Goal: Information Seeking & Learning: Understand process/instructions

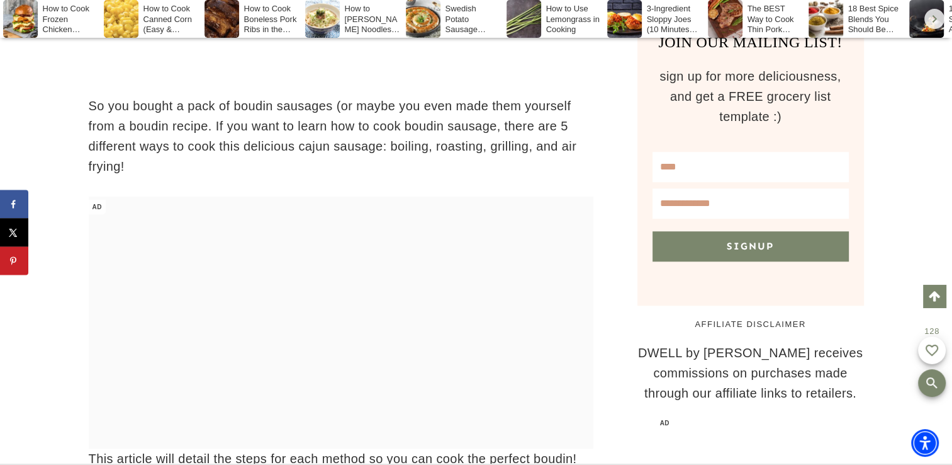
scroll to position [1188, 0]
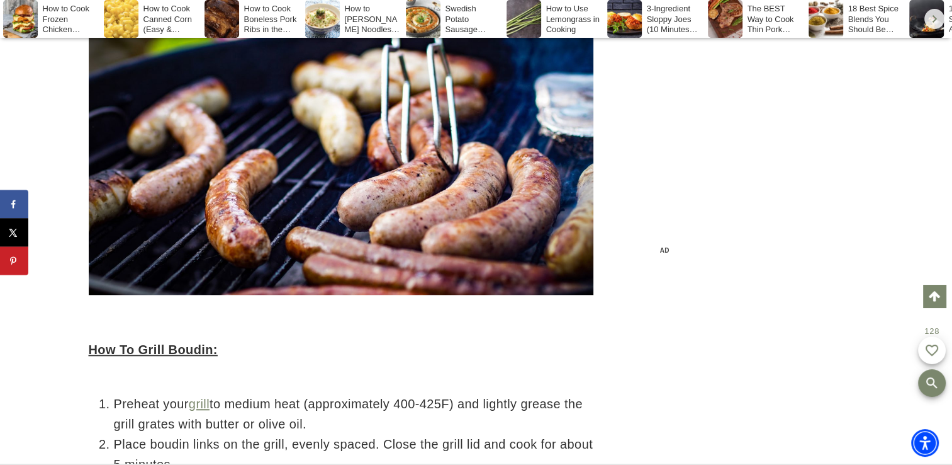
scroll to position [5534, 0]
